Goal: Task Accomplishment & Management: Manage account settings

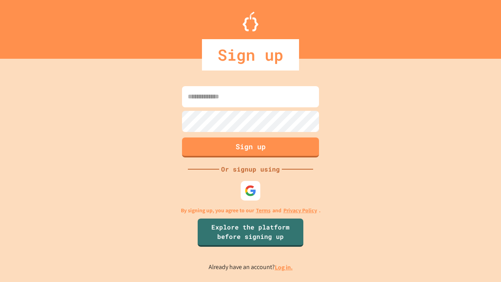
click at [284, 267] on link "Log in." at bounding box center [284, 267] width 18 height 8
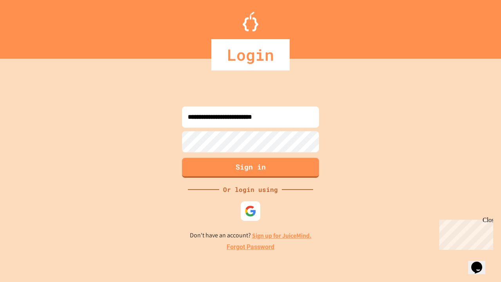
type input "**********"
